Goal: Check status: Check status

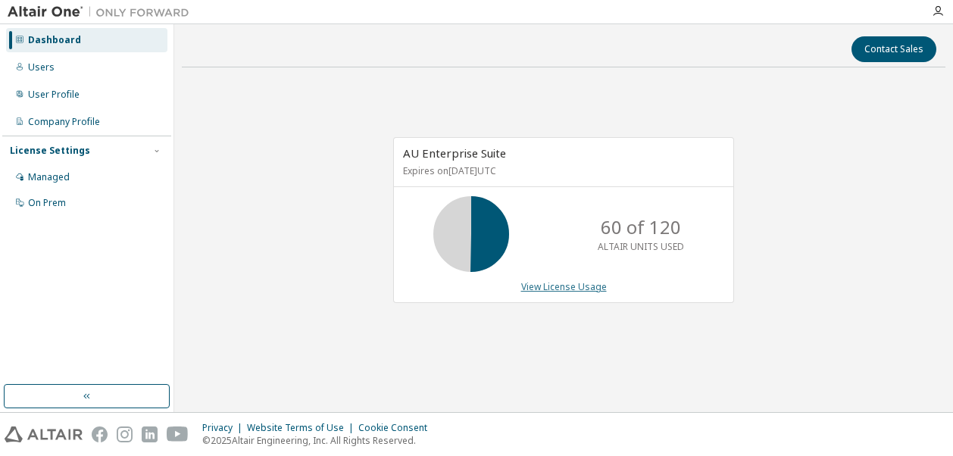
click at [576, 287] on link "View License Usage" at bounding box center [564, 286] width 86 height 13
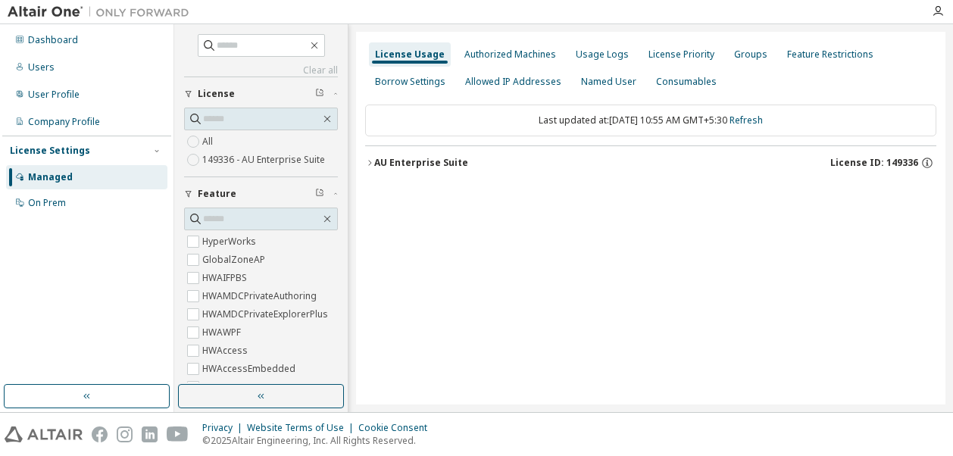
click at [373, 161] on icon "button" at bounding box center [369, 162] width 9 height 9
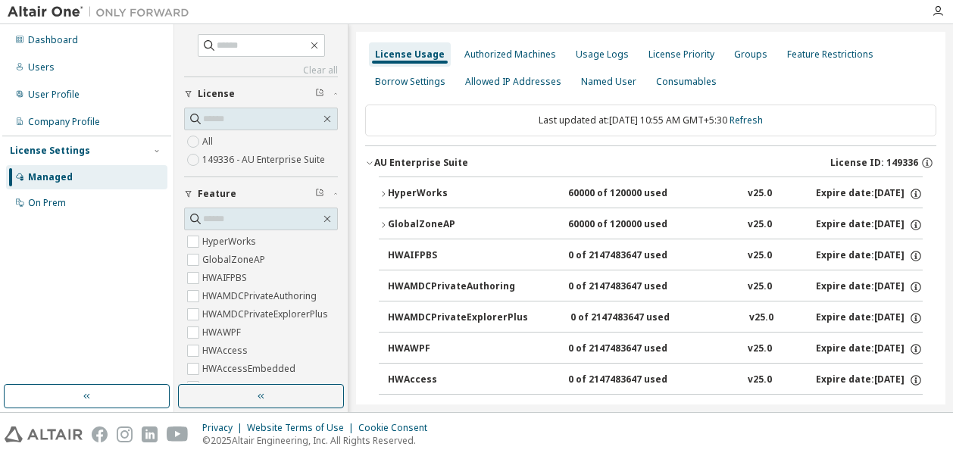
click at [384, 198] on button "HyperWorks 60000 of 120000 used v25.0 Expire date: 2025-12-01" at bounding box center [651, 193] width 544 height 33
